Goal: Information Seeking & Learning: Check status

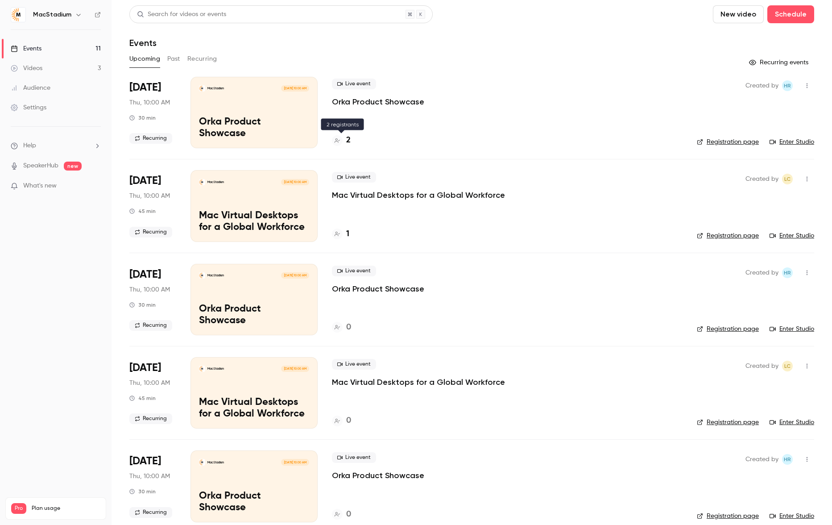
click at [346, 141] on h4 "2" at bounding box center [348, 140] width 4 height 12
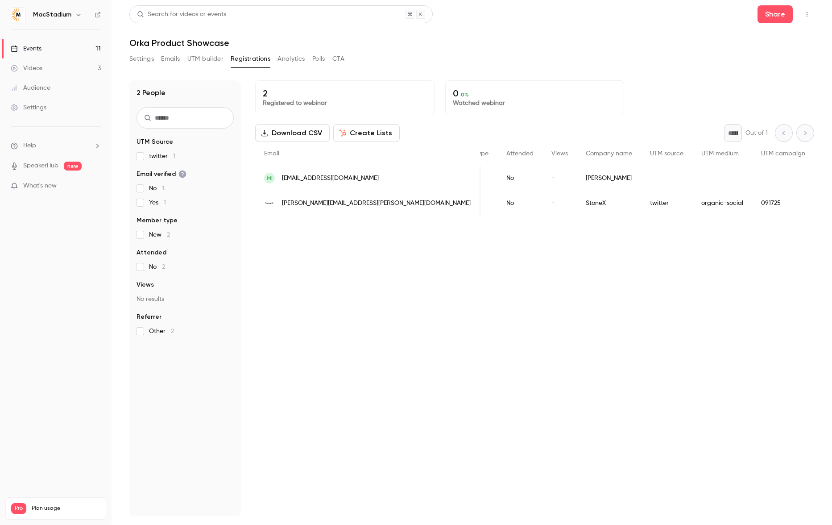
scroll to position [0, 198]
click at [697, 298] on div "2 Registered to webinar 0 0 % Watched webinar Download CSV Create Lists * Out o…" at bounding box center [534, 297] width 559 height 435
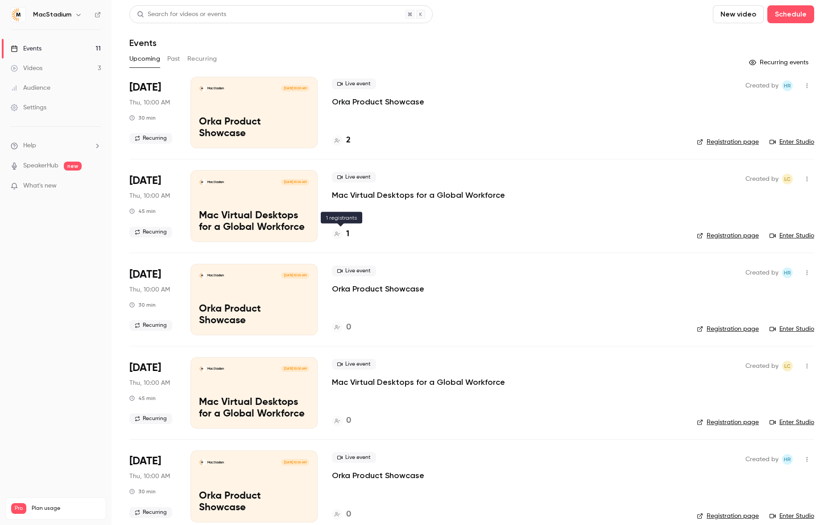
click at [346, 234] on h4 "1" at bounding box center [347, 234] width 3 height 12
